Goal: Information Seeking & Learning: Compare options

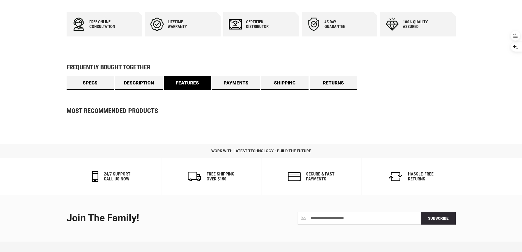
click at [196, 81] on link "Features" at bounding box center [188, 83] width 48 height 14
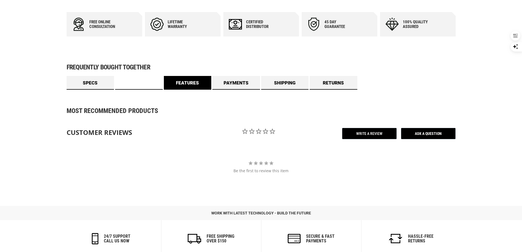
drag, startPoint x: 143, startPoint y: 82, endPoint x: 169, endPoint y: 82, distance: 25.5
click at [144, 82] on link "Description" at bounding box center [139, 83] width 48 height 14
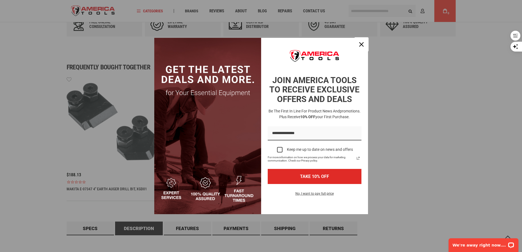
click at [363, 46] on div "Close" at bounding box center [361, 44] width 9 height 9
